Goal: Obtain resource: Download file/media

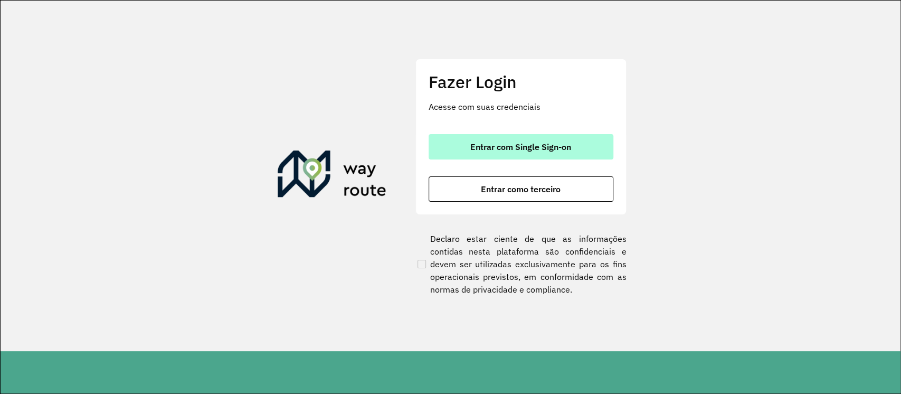
click at [497, 145] on span "Entrar com Single Sign-on" at bounding box center [520, 147] width 101 height 8
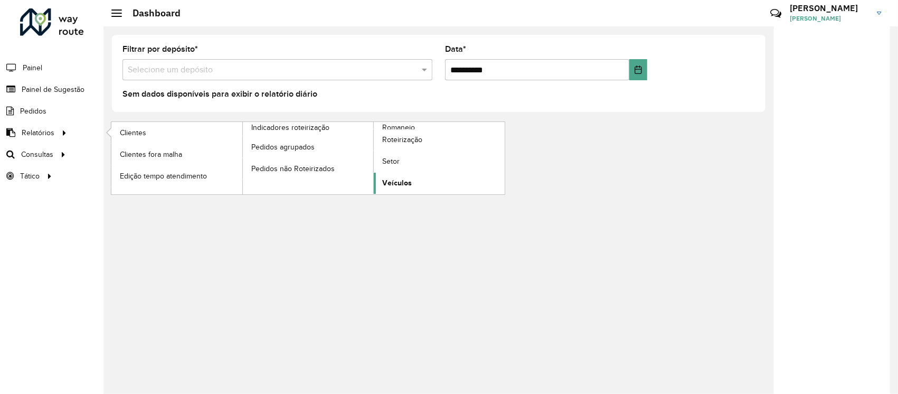
click at [408, 181] on span "Veículos" at bounding box center [397, 182] width 30 height 11
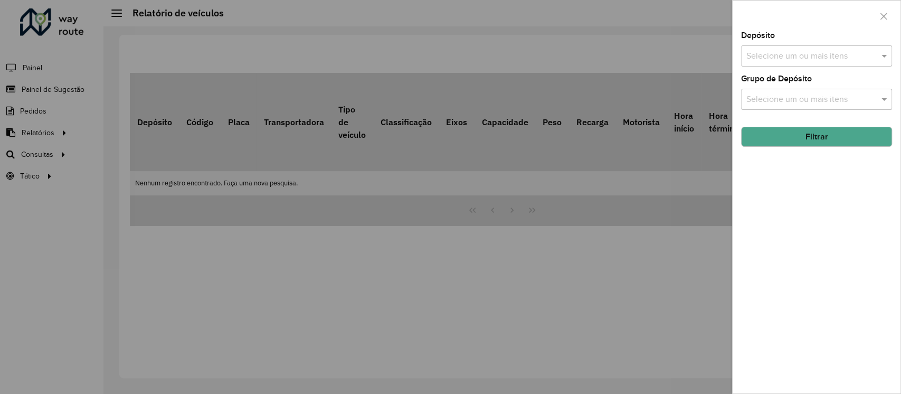
click at [784, 51] on input "text" at bounding box center [811, 56] width 135 height 13
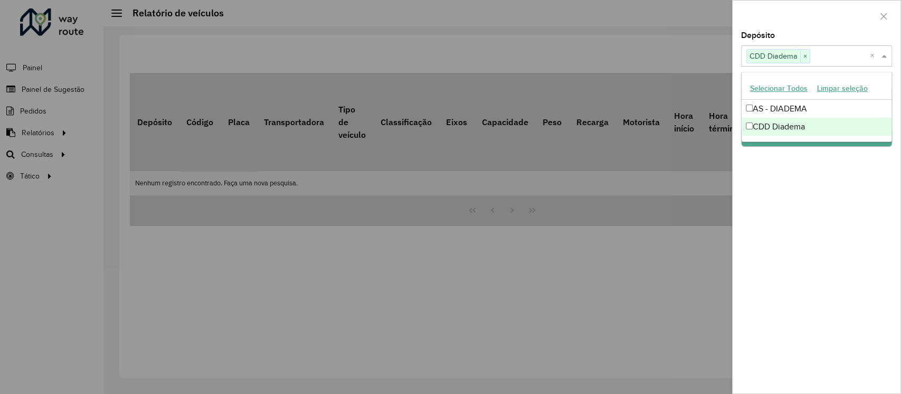
click at [774, 179] on div "Depósito Selecione um ou mais itens CDD Diadema × × Grupo de Depósito Selecione…" at bounding box center [817, 213] width 168 height 362
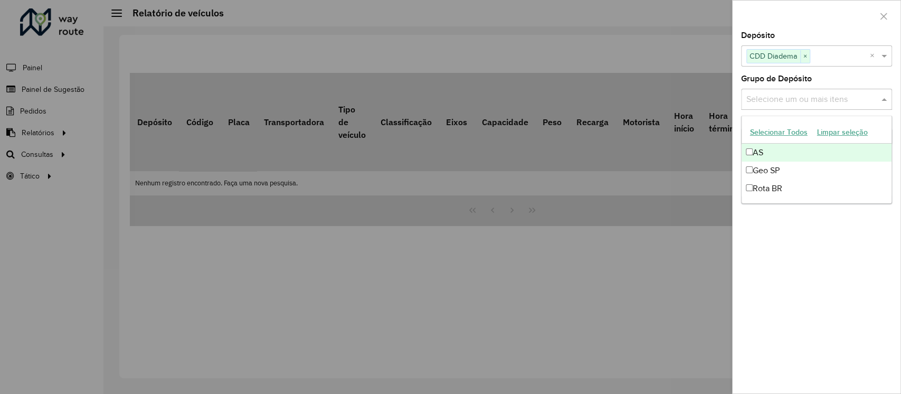
click at [784, 106] on div "Selecione um ou mais itens" at bounding box center [816, 99] width 151 height 21
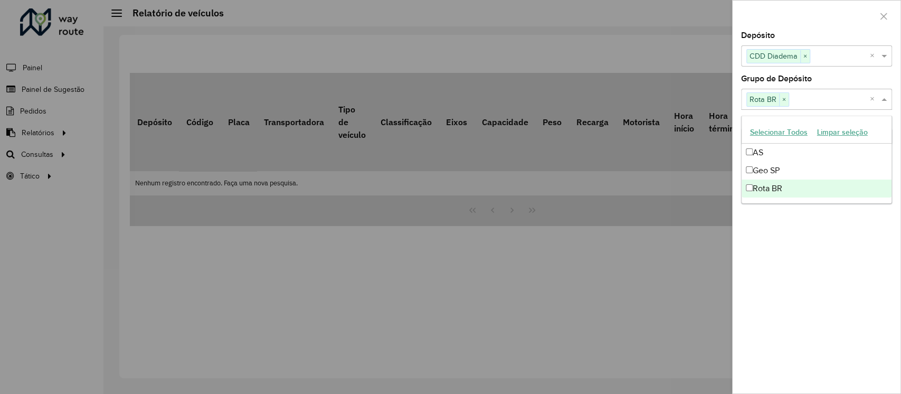
click at [835, 254] on div "Depósito Selecione um ou mais itens CDD Diadema × × Grupo de Depósito Selecione…" at bounding box center [817, 213] width 168 height 362
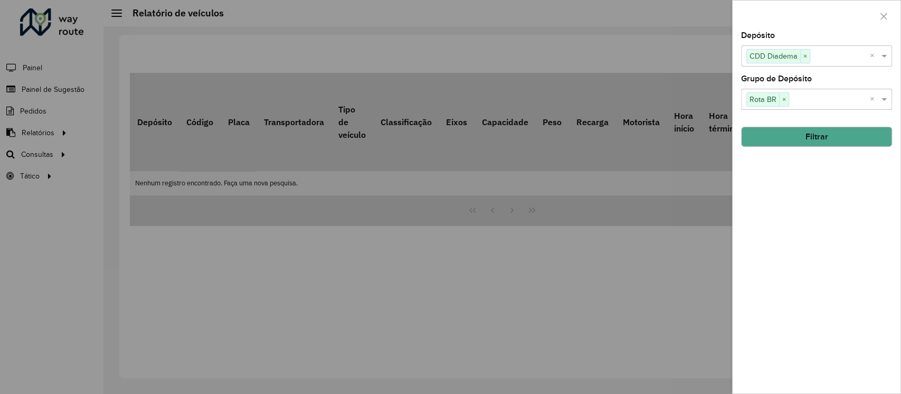
click at [836, 133] on button "Filtrar" at bounding box center [816, 137] width 151 height 20
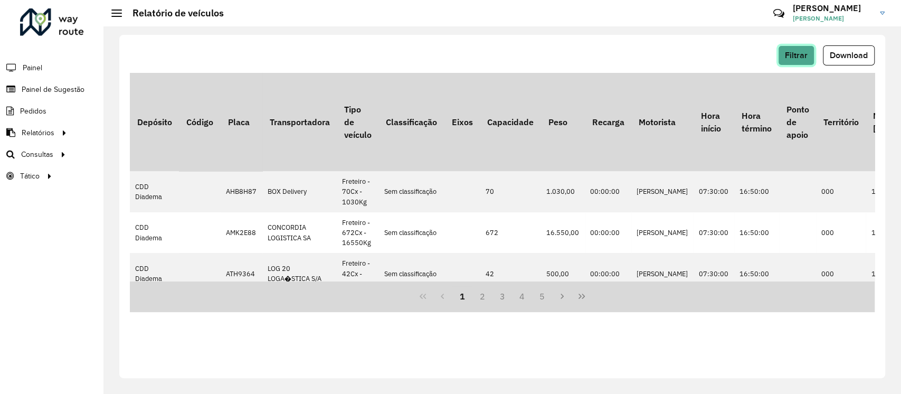
click at [807, 46] on button "Filtrar" at bounding box center [796, 55] width 36 height 20
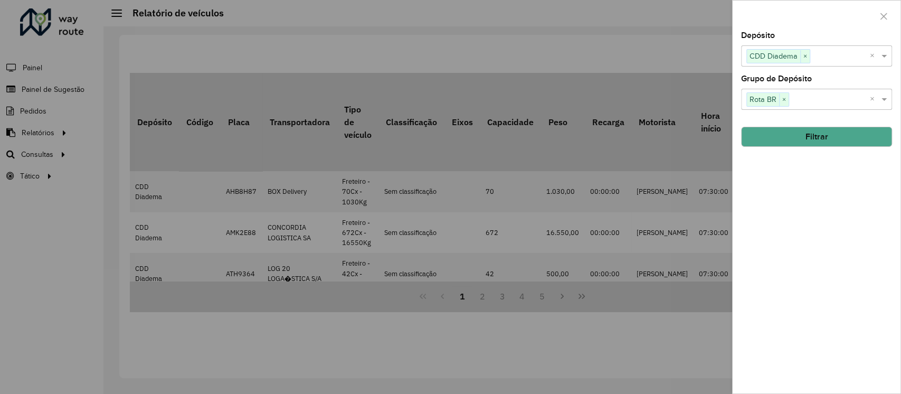
click at [838, 95] on input "text" at bounding box center [829, 99] width 81 height 13
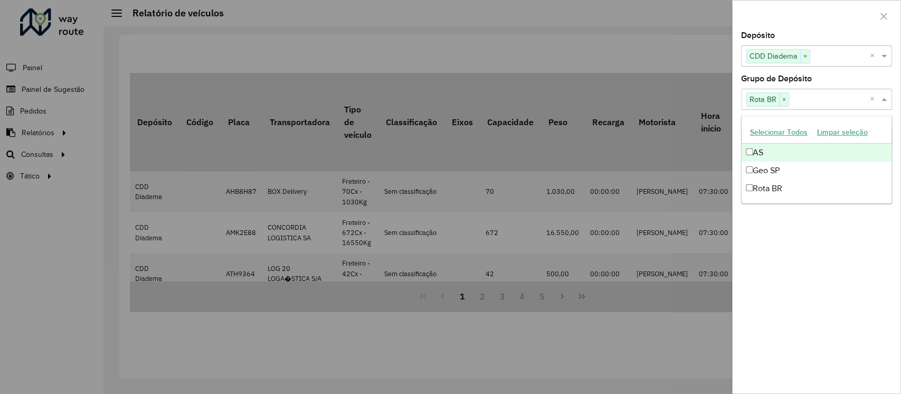
click at [775, 130] on button "Selecionar Todos" at bounding box center [779, 132] width 67 height 16
click at [766, 13] on div at bounding box center [817, 16] width 168 height 31
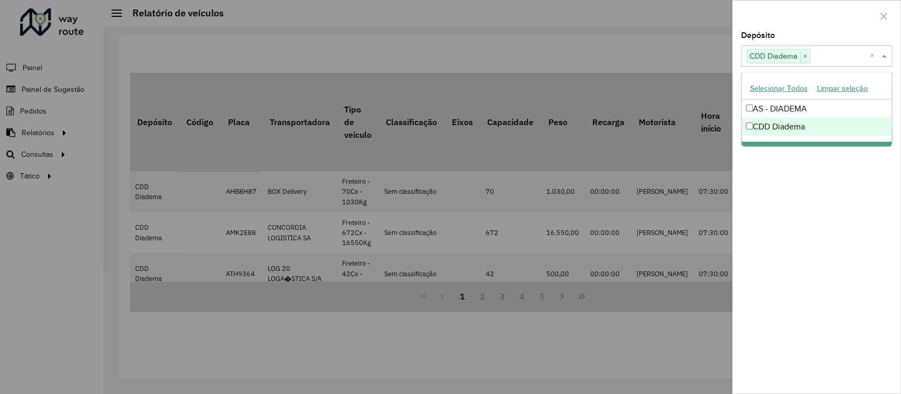
click at [826, 61] on input "text" at bounding box center [841, 56] width 60 height 13
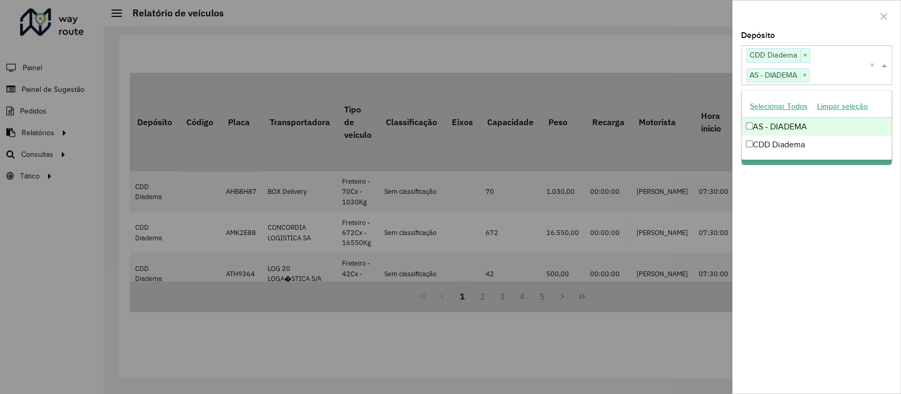
click at [832, 10] on div at bounding box center [817, 16] width 168 height 31
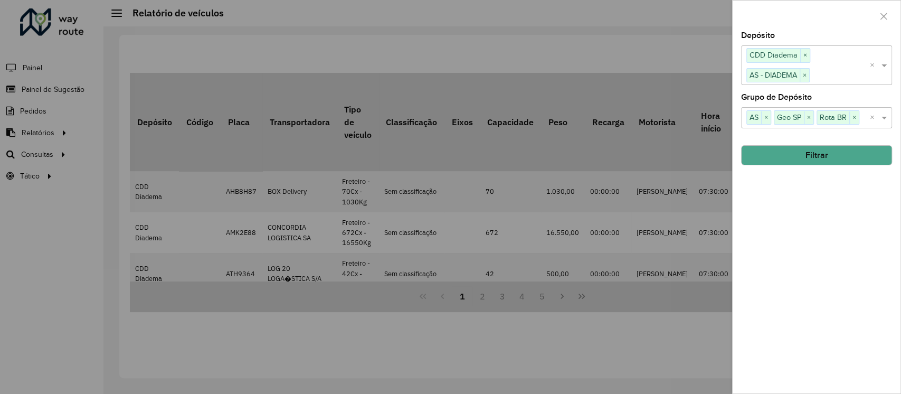
click at [840, 158] on button "Filtrar" at bounding box center [816, 155] width 151 height 20
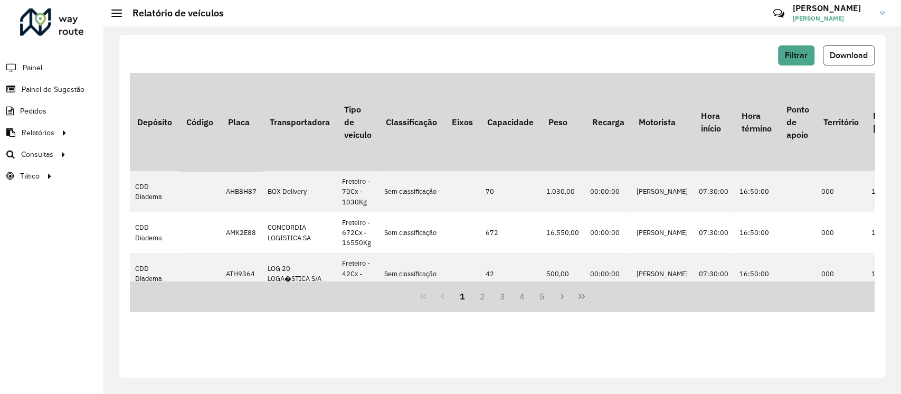
click at [858, 51] on span "Download" at bounding box center [849, 55] width 38 height 9
